Goal: Browse casually

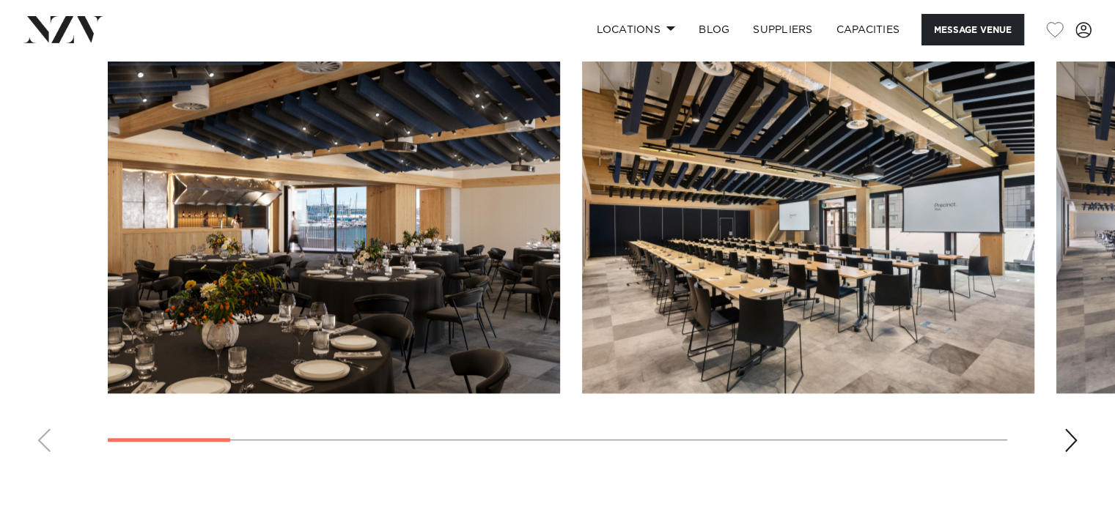
scroll to position [1404, 0]
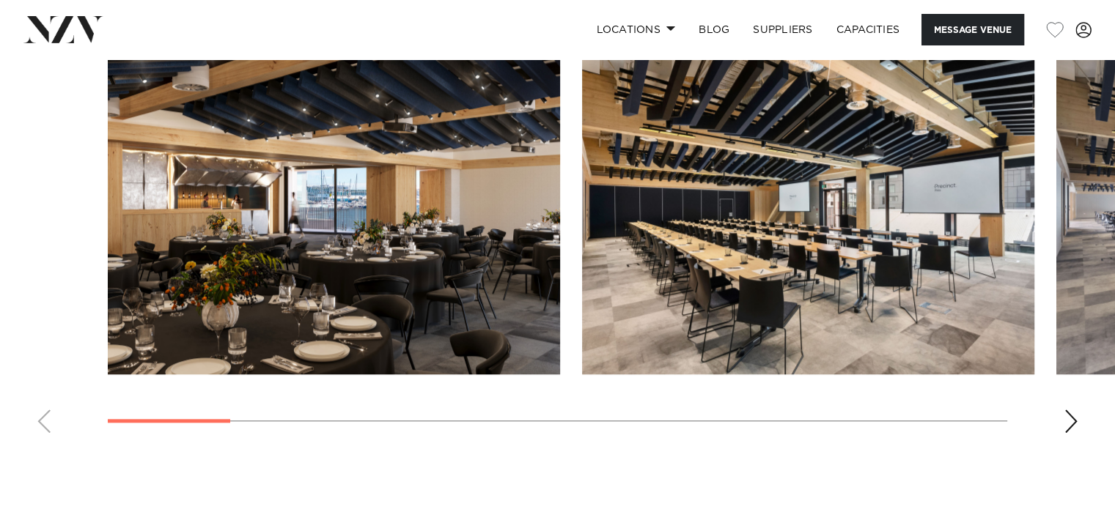
click at [1065, 415] on div "Next slide" at bounding box center [1070, 421] width 15 height 23
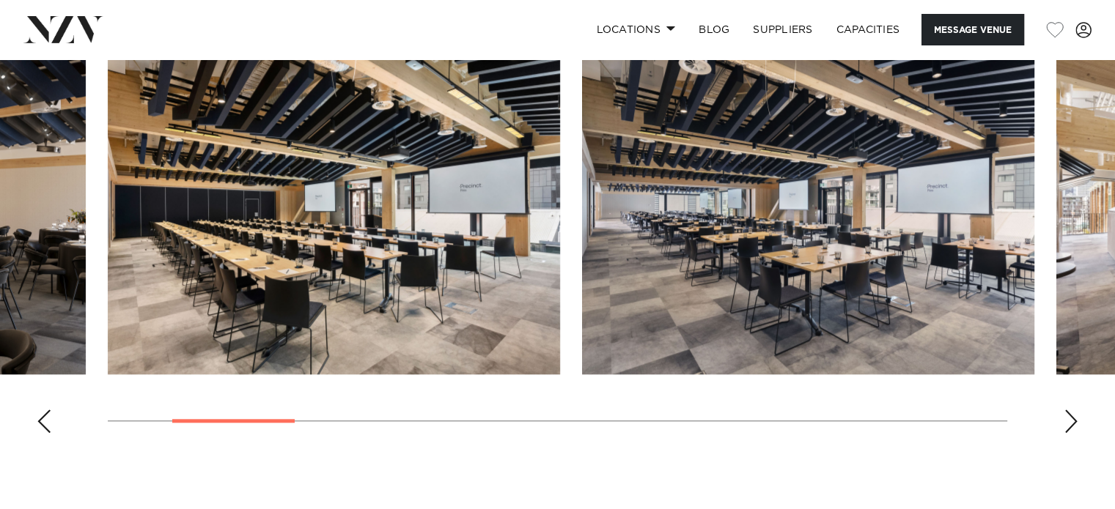
click at [1065, 415] on div "Next slide" at bounding box center [1070, 421] width 15 height 23
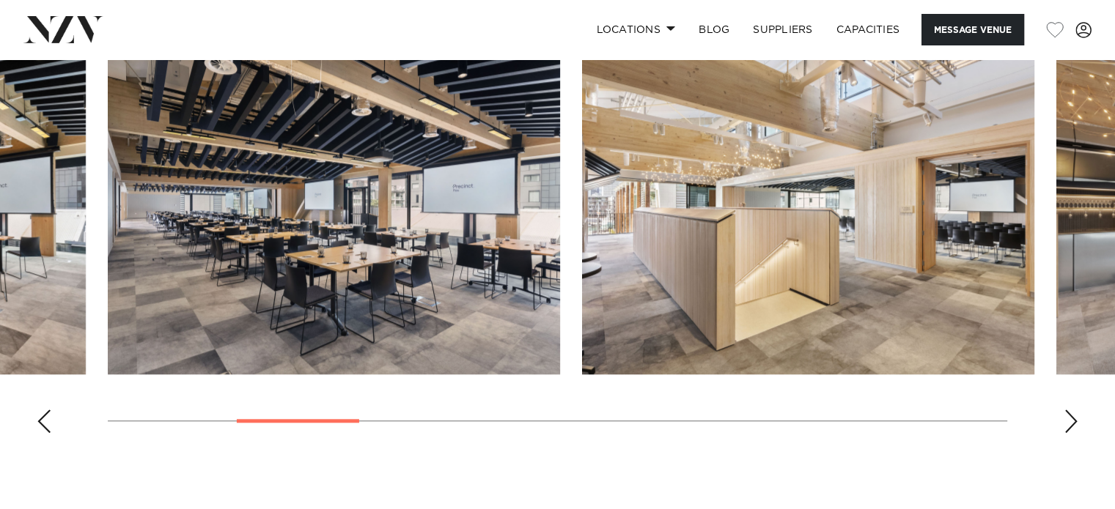
click at [1065, 415] on div "Next slide" at bounding box center [1070, 421] width 15 height 23
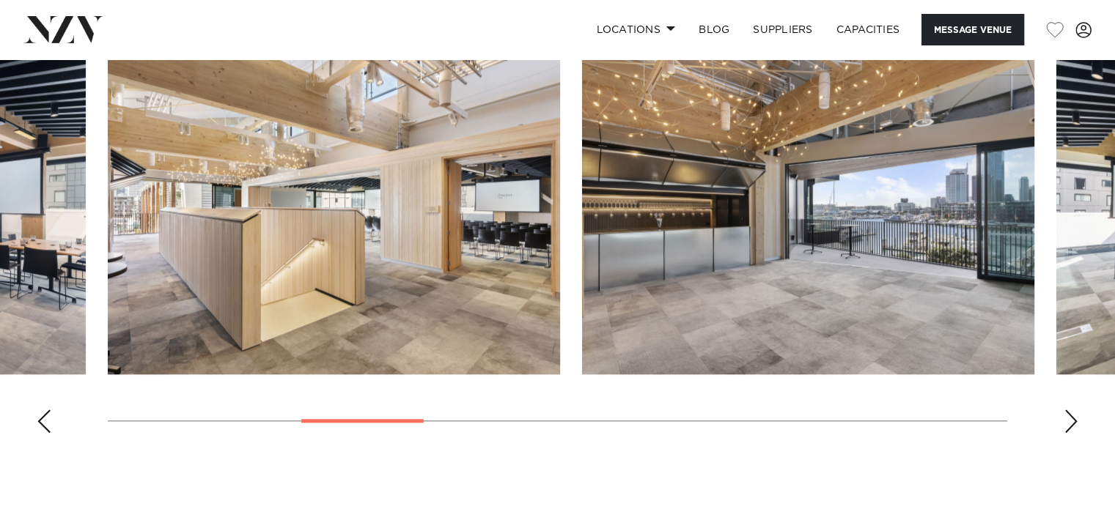
click at [1065, 415] on div "Next slide" at bounding box center [1070, 421] width 15 height 23
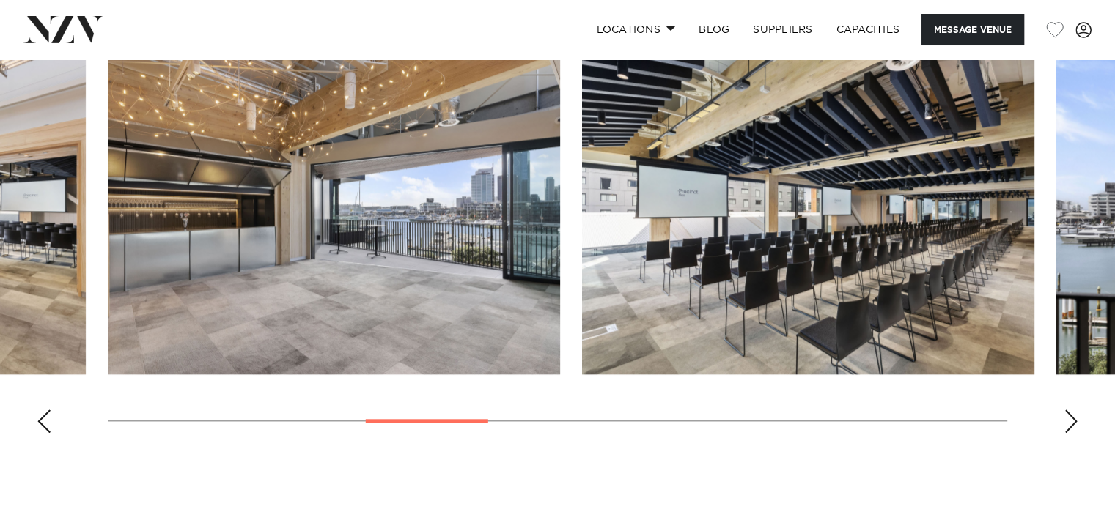
click at [1065, 415] on div "Next slide" at bounding box center [1070, 421] width 15 height 23
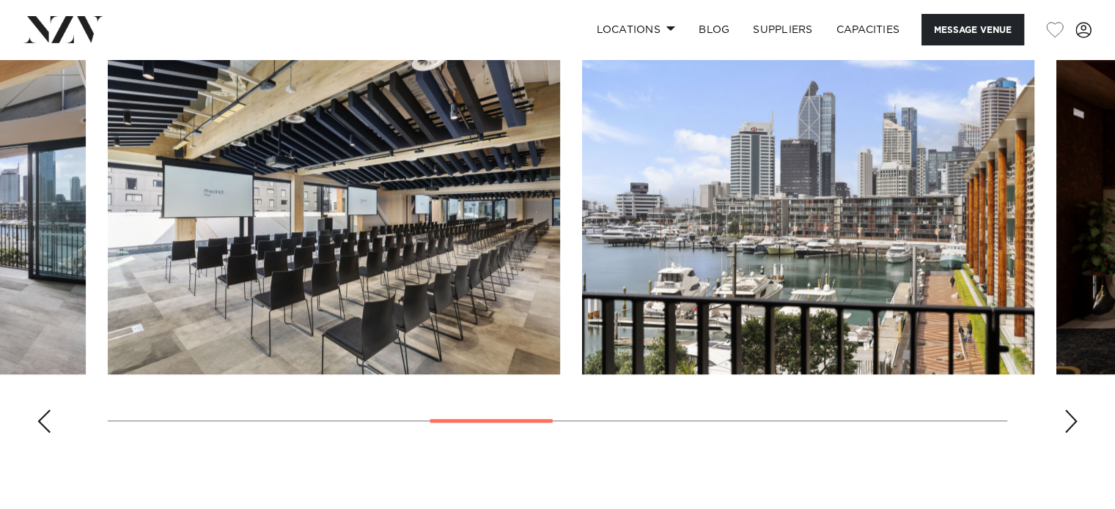
click at [1065, 415] on div "Next slide" at bounding box center [1070, 421] width 15 height 23
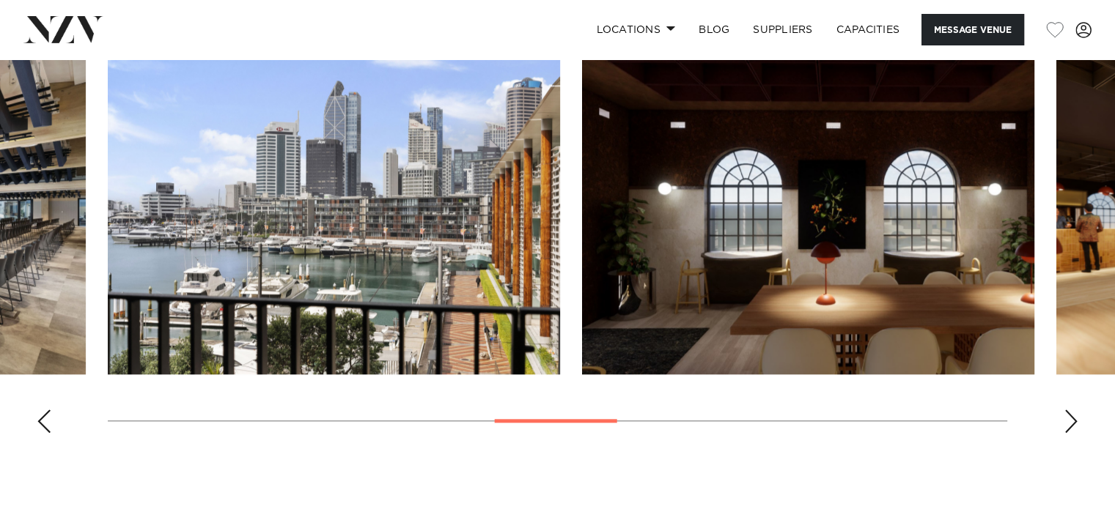
click at [1065, 415] on div "Next slide" at bounding box center [1070, 421] width 15 height 23
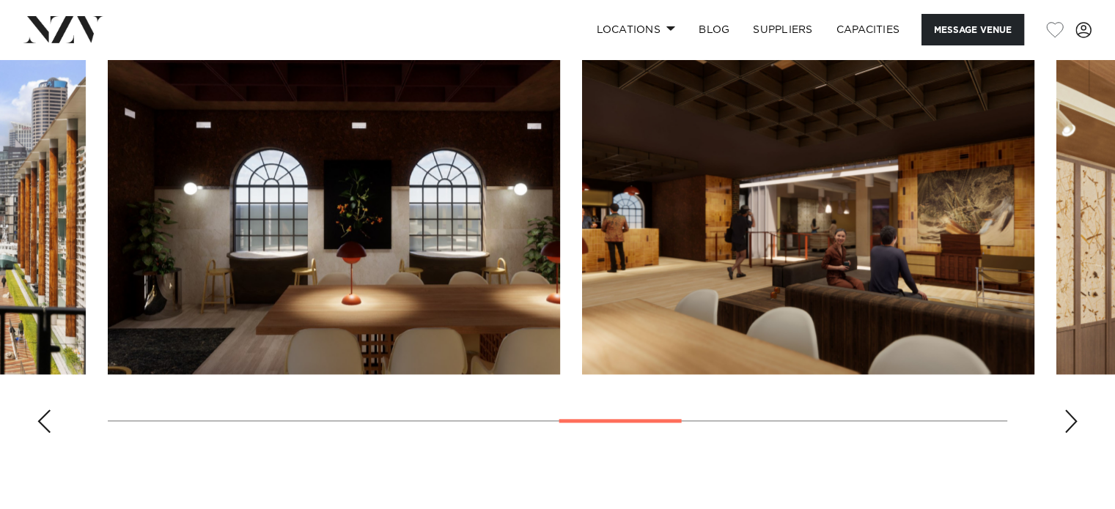
click at [1065, 415] on div "Next slide" at bounding box center [1070, 421] width 15 height 23
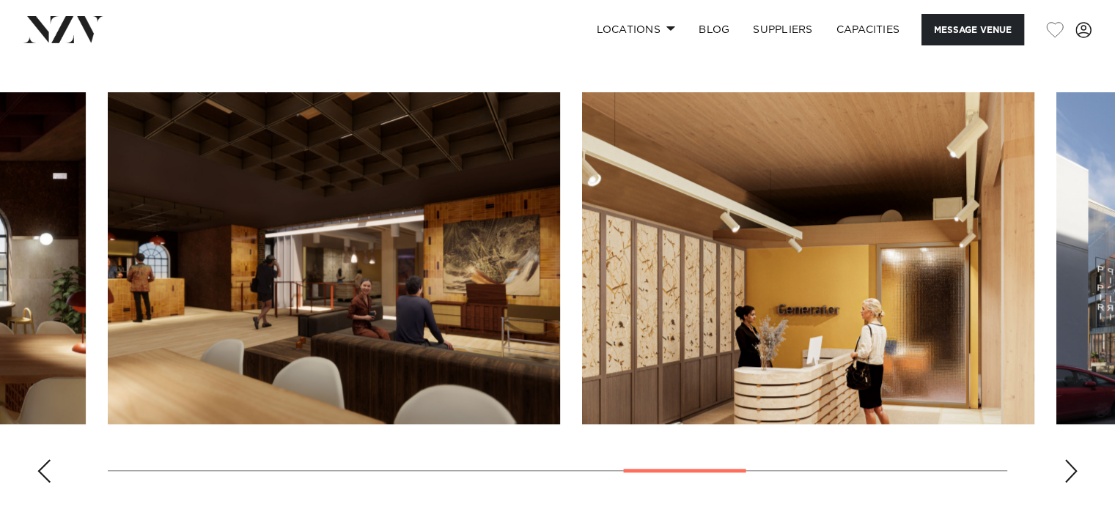
scroll to position [1367, 0]
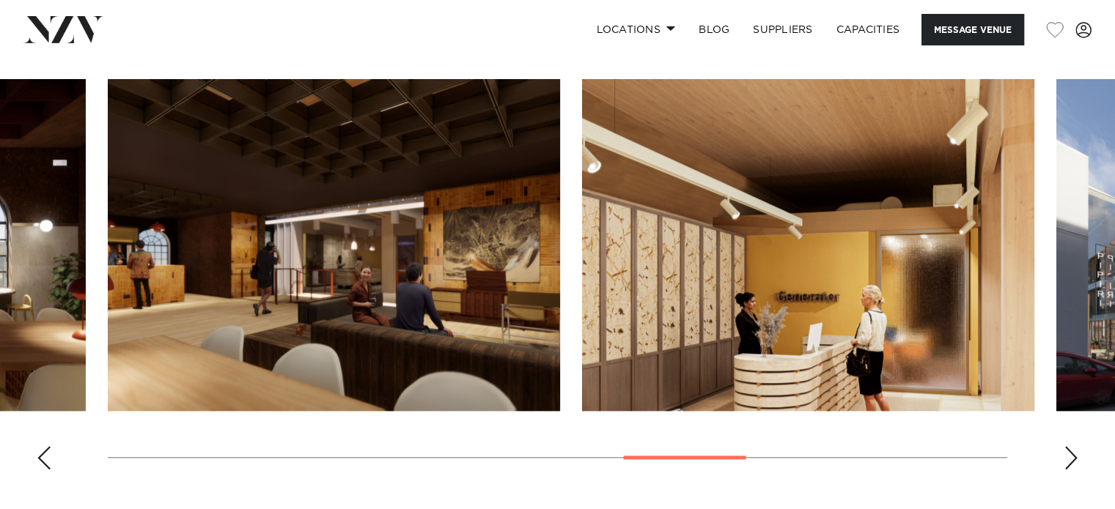
click at [1065, 449] on div "Next slide" at bounding box center [1070, 457] width 15 height 23
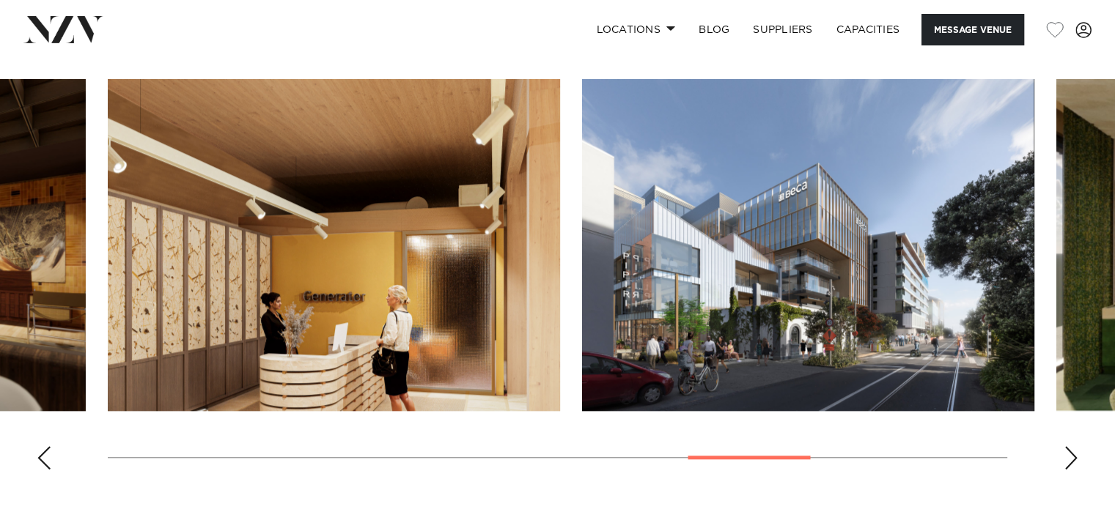
click at [1065, 449] on div "Next slide" at bounding box center [1070, 457] width 15 height 23
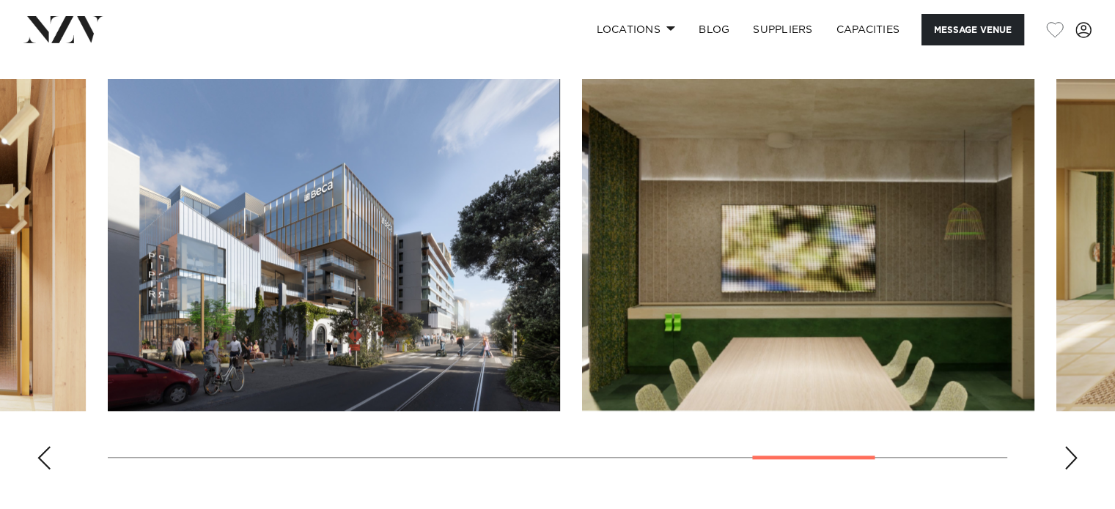
click at [1065, 449] on div "Next slide" at bounding box center [1070, 457] width 15 height 23
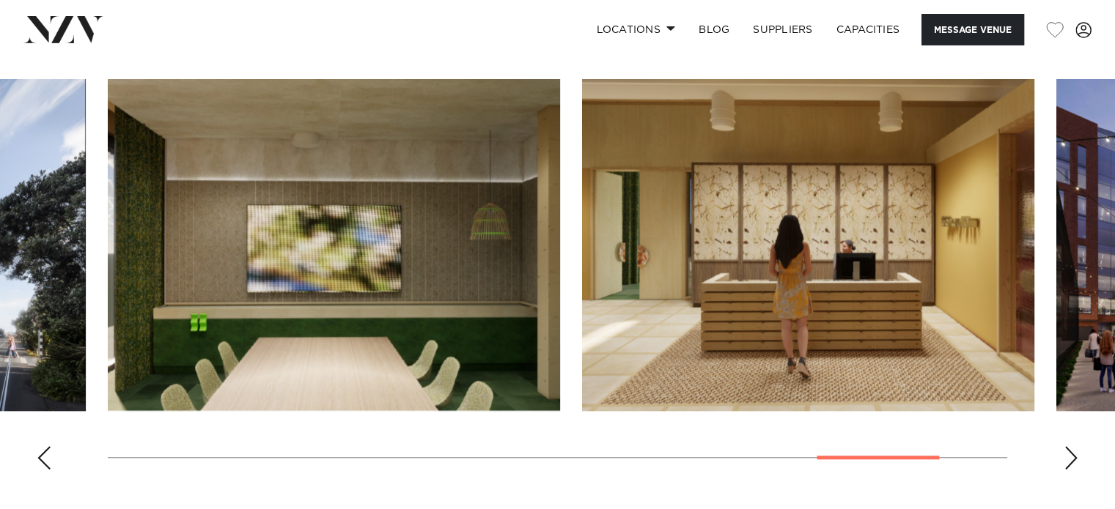
click at [1065, 449] on div "Next slide" at bounding box center [1070, 457] width 15 height 23
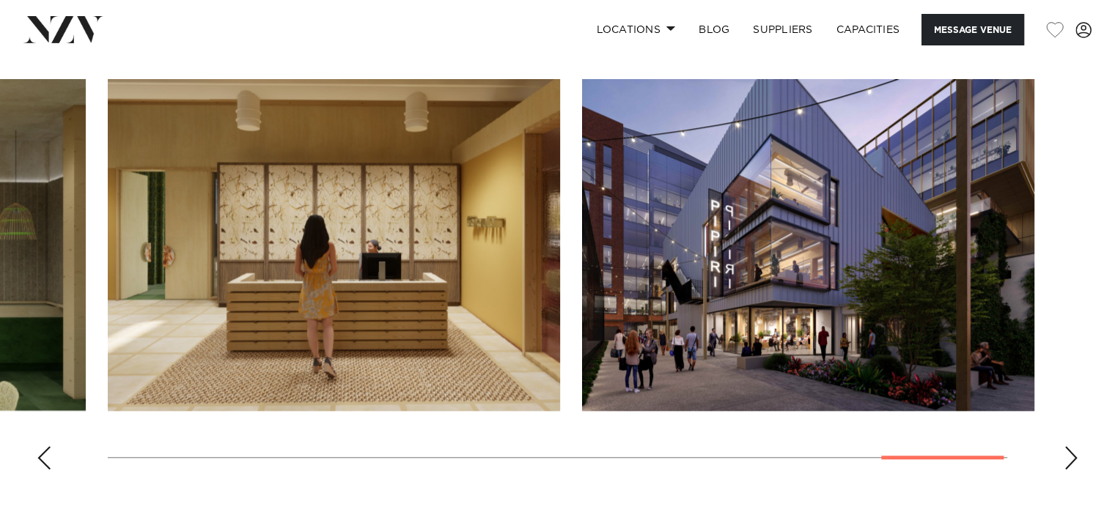
click at [1065, 449] on div "Next slide" at bounding box center [1070, 457] width 15 height 23
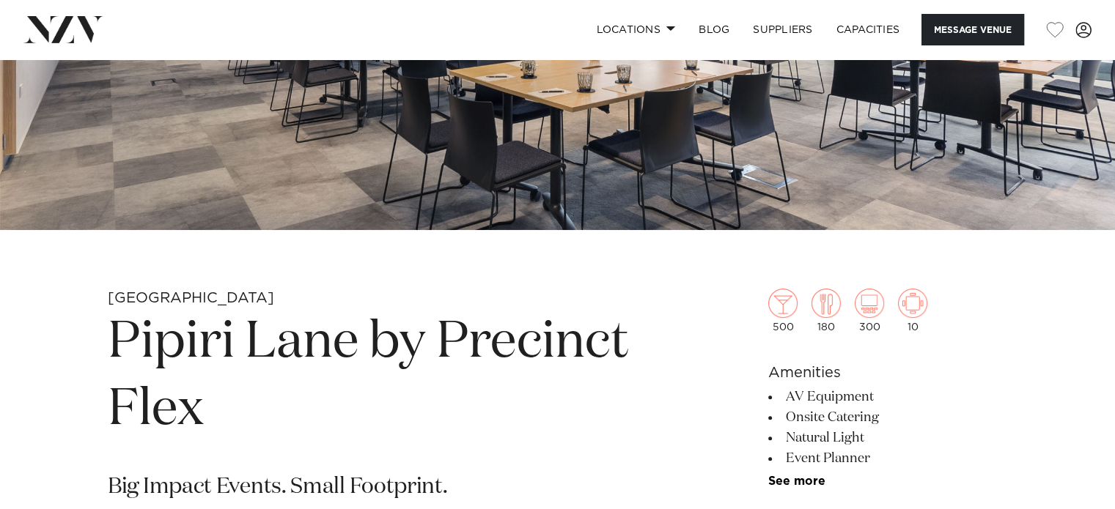
scroll to position [0, 0]
